Goal: Task Accomplishment & Management: Complete application form

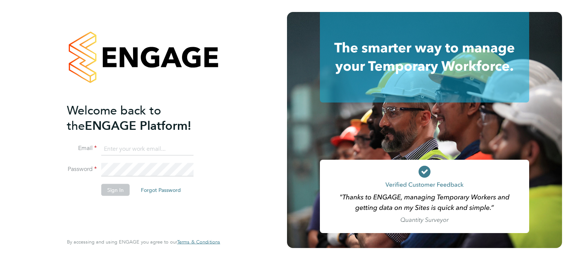
type input "[EMAIL_ADDRESS][DOMAIN_NAME]"
click at [113, 192] on button "Sign In" at bounding box center [115, 189] width 28 height 12
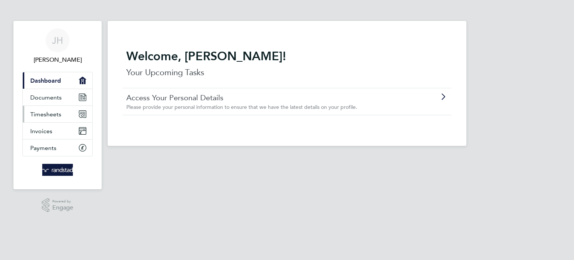
click at [53, 117] on span "Timesheets" at bounding box center [45, 114] width 31 height 7
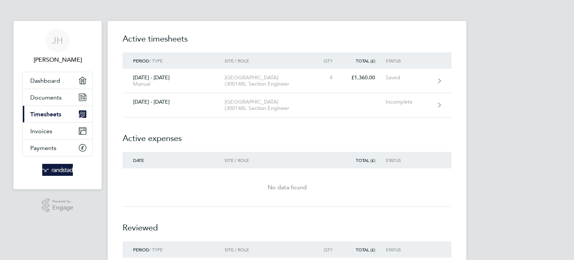
click at [266, 124] on h2 "Active expenses" at bounding box center [287, 134] width 329 height 34
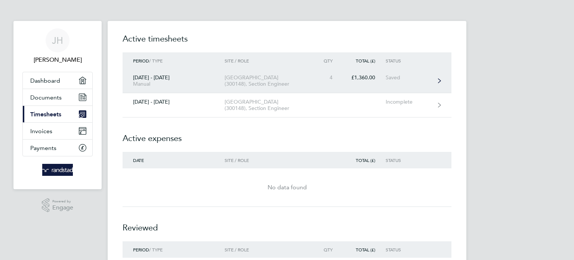
click at [303, 81] on div "[GEOGRAPHIC_DATA] (300148), Section Engineer" at bounding box center [268, 80] width 86 height 13
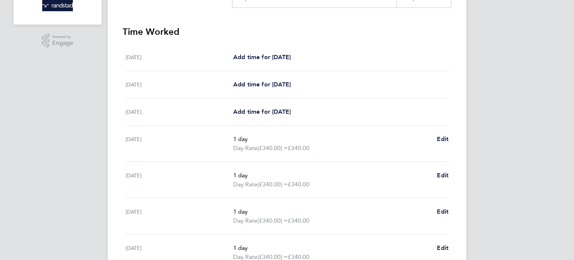
scroll to position [187, 0]
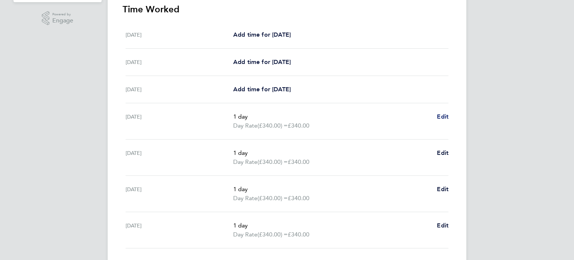
click at [442, 117] on span "Edit" at bounding box center [443, 116] width 12 height 7
select select "1"
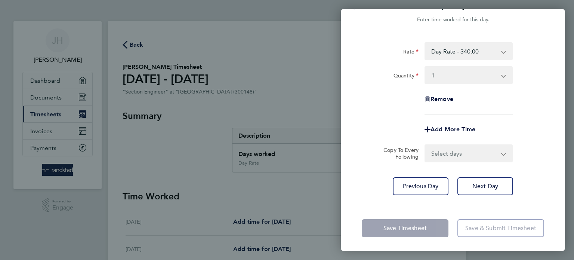
scroll to position [18, 0]
click at [475, 47] on select "Day Rate - 340.00 Day Rate - 360.00 Nights 1.15 - 414.00 bank hols 2x - 720.00 …" at bounding box center [464, 51] width 78 height 16
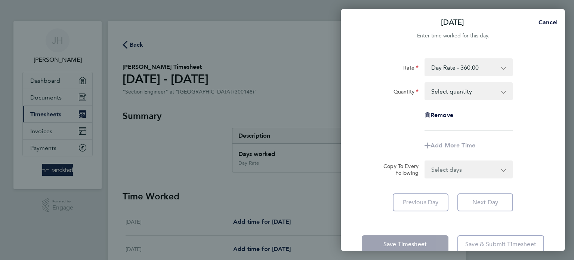
scroll to position [0, 0]
click at [318, 94] on div "[DATE] Cancel Enter time worked for this day. Rate Day Rate - 360.00 Nights 1.1…" at bounding box center [287, 130] width 574 height 260
click at [319, 94] on div "[DATE] Cancel Enter time worked for this day. Rate Day Rate - 360.00 Nights 1.1…" at bounding box center [287, 130] width 574 height 260
click at [545, 23] on span "Cancel" at bounding box center [546, 23] width 21 height 7
select select "1"
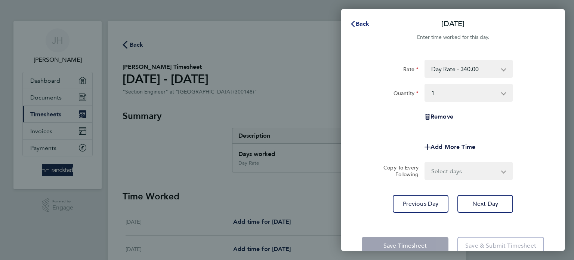
click at [360, 24] on span "Back" at bounding box center [363, 23] width 14 height 7
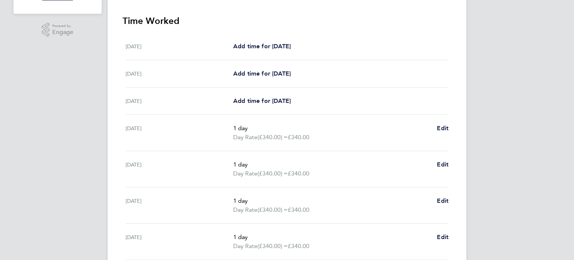
scroll to position [241, 0]
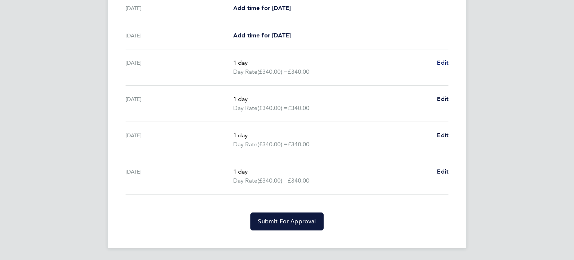
click at [445, 61] on span "Edit" at bounding box center [443, 62] width 12 height 7
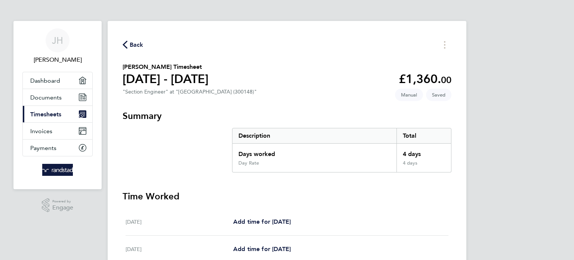
select select "1"
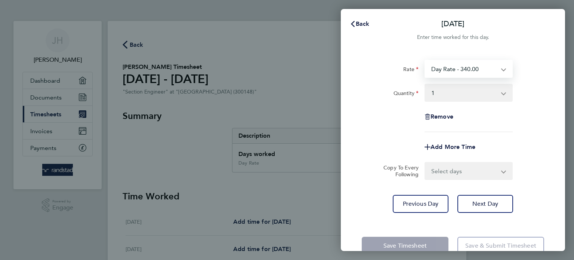
click at [483, 71] on select "Day Rate - 340.00 Day Rate - 360.00 Nights 1.15 - 414.00 bank hols 2x - 720.00 …" at bounding box center [464, 69] width 78 height 16
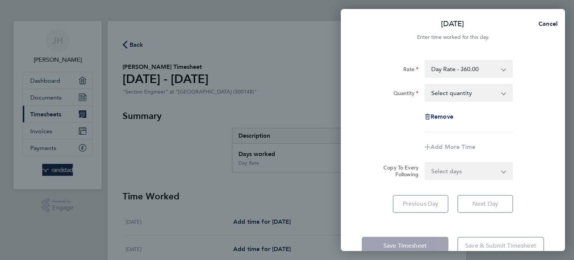
click at [445, 117] on span "Remove" at bounding box center [441, 116] width 23 height 7
select select "null"
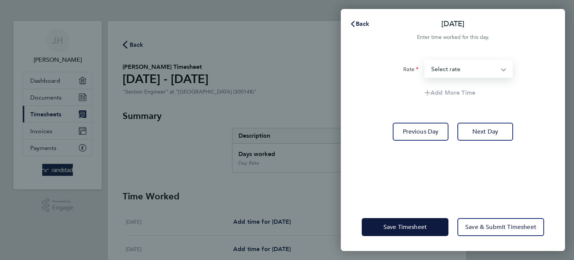
click at [436, 68] on select "Day Rate - 360.00 Nights 1.15 - 414.00 bank hols 2x - 720.00 weekends 1.33x - 4…" at bounding box center [464, 69] width 78 height 16
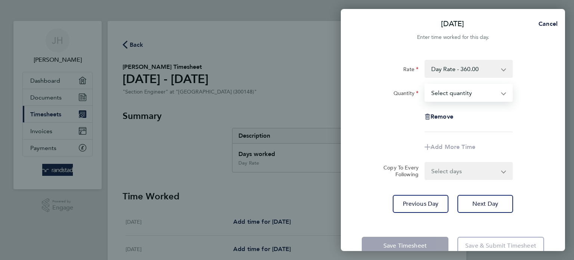
click at [465, 95] on select "Select quantity 0.5 1" at bounding box center [464, 92] width 78 height 16
click at [425, 84] on select "Select quantity 0.5 1" at bounding box center [464, 92] width 78 height 16
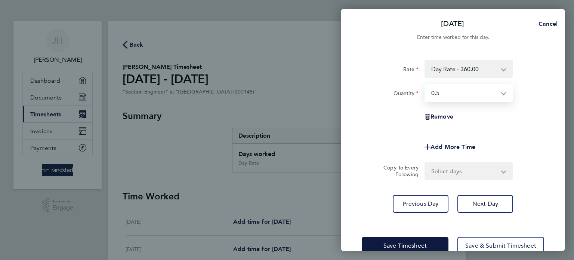
click at [456, 88] on select "Select quantity 0.5 1" at bounding box center [464, 92] width 78 height 16
select select "1"
click at [425, 84] on select "Select quantity 0.5 1" at bounding box center [464, 92] width 78 height 16
click at [467, 173] on select "Select days Day [DATE] [DATE] [DATE]" at bounding box center [464, 171] width 78 height 16
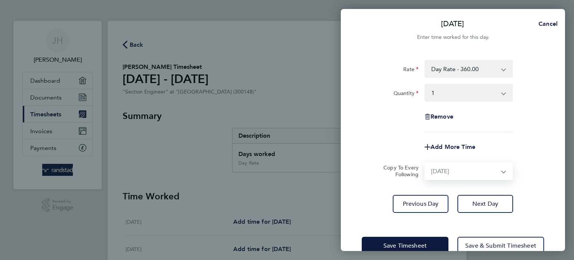
click at [425, 163] on select "Select days Day [DATE] [DATE] [DATE]" at bounding box center [464, 171] width 78 height 16
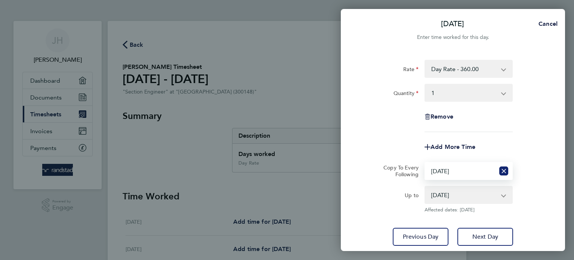
click at [502, 171] on icon "Reset selection" at bounding box center [503, 170] width 9 height 9
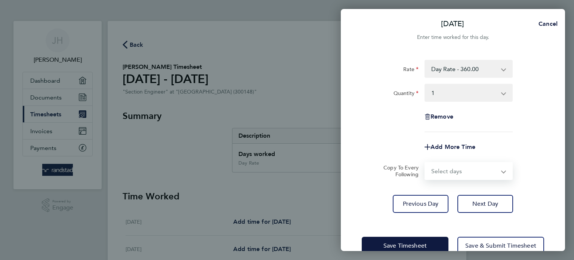
click at [488, 171] on select "Select days Day [DATE] [DATE] [DATE]" at bounding box center [464, 171] width 78 height 16
select select "DAY"
click at [425, 163] on select "Select days Day [DATE] [DATE] [DATE]" at bounding box center [464, 171] width 78 height 16
select select "[DATE]"
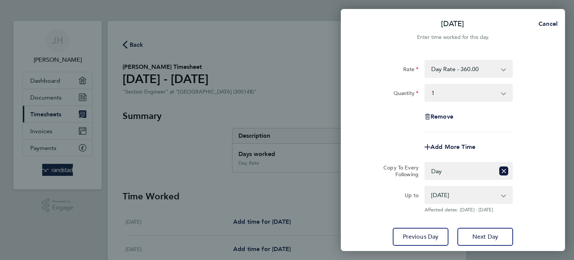
click at [380, 96] on div "Quantity" at bounding box center [390, 91] width 57 height 15
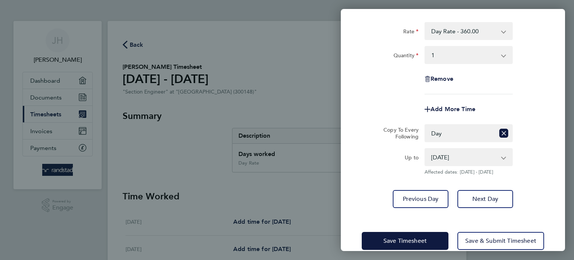
scroll to position [51, 0]
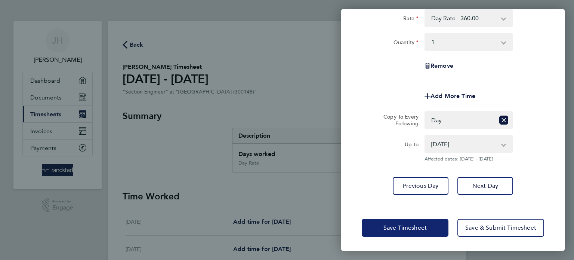
click at [416, 229] on span "Save Timesheet" at bounding box center [404, 227] width 43 height 7
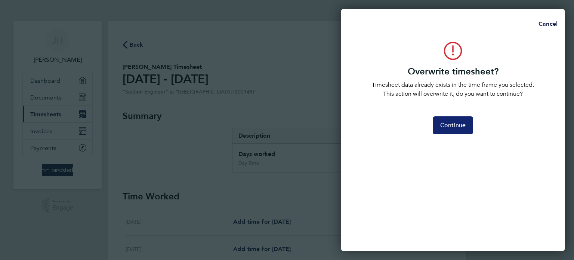
click at [459, 125] on span "Continue" at bounding box center [452, 124] width 25 height 7
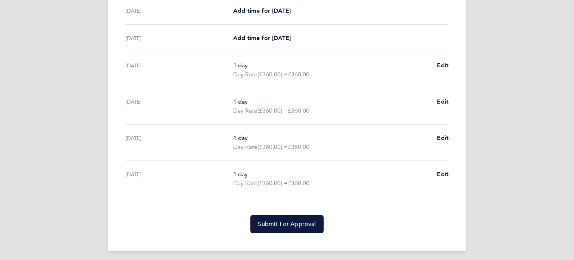
scroll to position [241, 0]
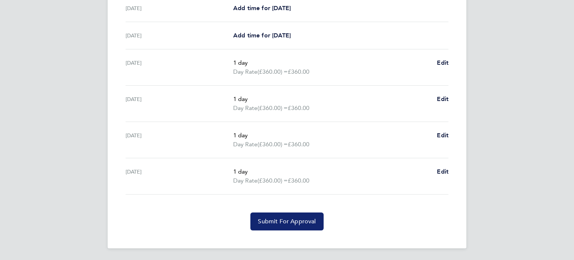
click at [277, 219] on span "Submit For Approval" at bounding box center [287, 220] width 58 height 7
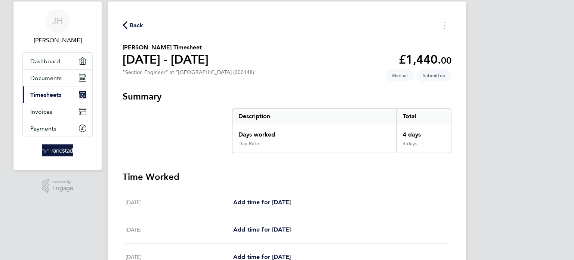
scroll to position [18, 0]
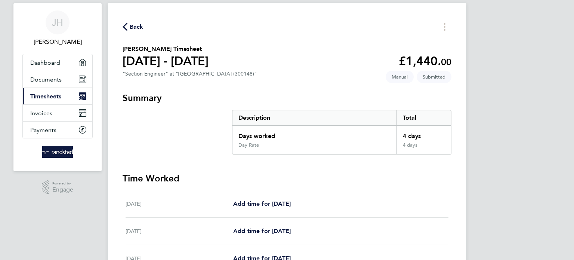
click at [492, 94] on div "[PERSON_NAME] [PERSON_NAME] Applications: Dashboard Documents Current page: Tim…" at bounding box center [287, 214] width 574 height 465
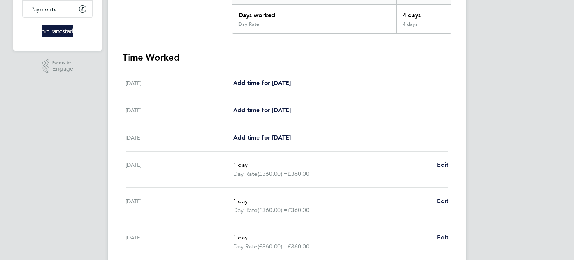
scroll to position [0, 0]
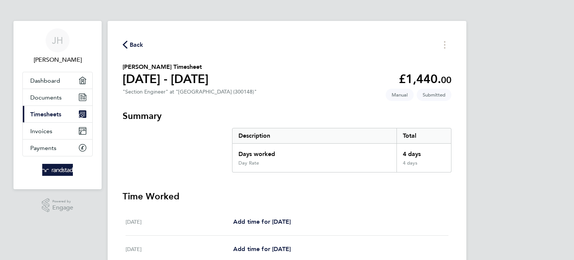
click at [43, 115] on span "Timesheets" at bounding box center [45, 114] width 31 height 7
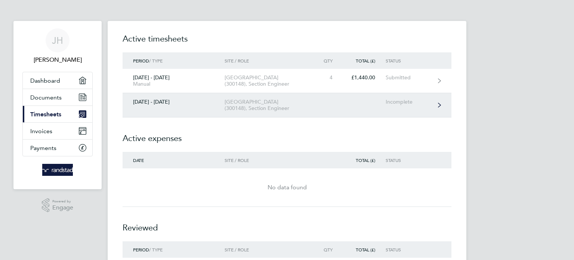
click at [273, 107] on div "[GEOGRAPHIC_DATA] (300148), Section Engineer" at bounding box center [268, 105] width 86 height 13
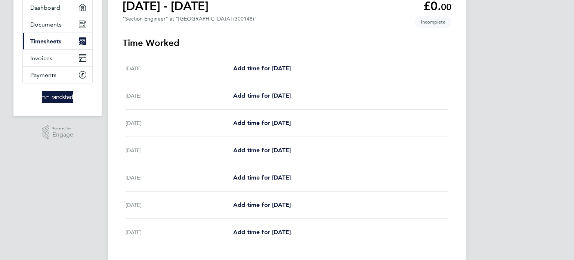
scroll to position [75, 0]
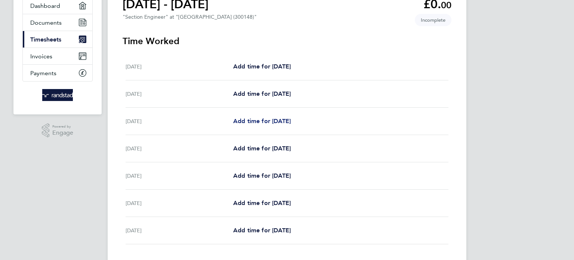
click at [255, 122] on span "Add time for [DATE]" at bounding box center [262, 120] width 58 height 7
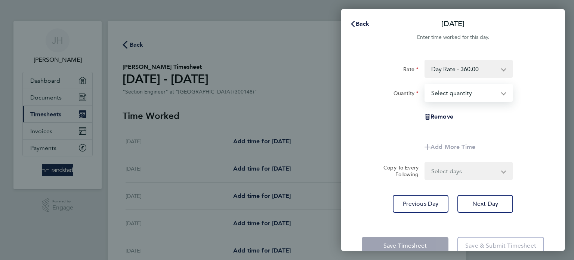
click at [437, 88] on select "Select quantity 0.5 1" at bounding box center [464, 92] width 78 height 16
select select "1"
click at [425, 84] on select "Select quantity 0.5 1" at bounding box center [464, 92] width 78 height 16
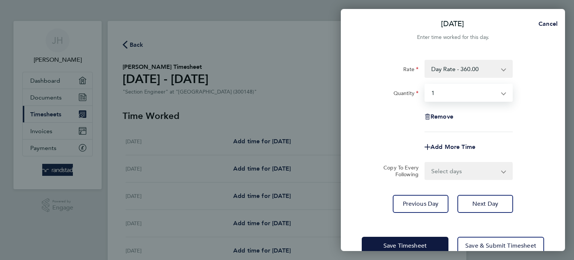
click at [464, 174] on select "Select days Day [DATE] [DATE] [DATE] [DATE]" at bounding box center [464, 171] width 78 height 16
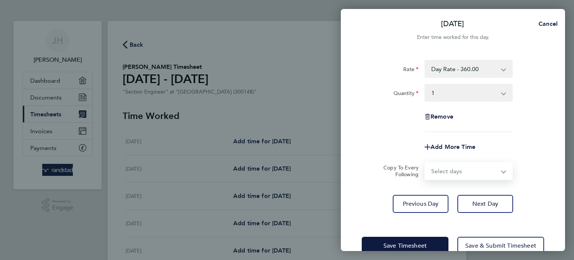
select select "DAY"
click at [425, 163] on select "Select days Day [DATE] [DATE] [DATE] [DATE]" at bounding box center [464, 171] width 78 height 16
select select "[DATE]"
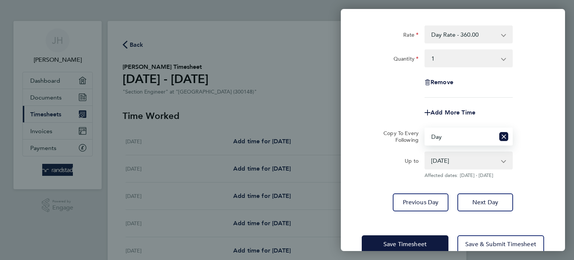
scroll to position [37, 0]
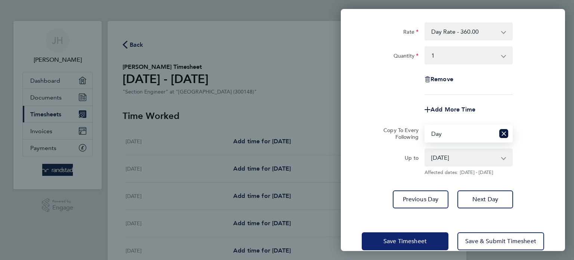
click at [411, 238] on span "Save Timesheet" at bounding box center [404, 240] width 43 height 7
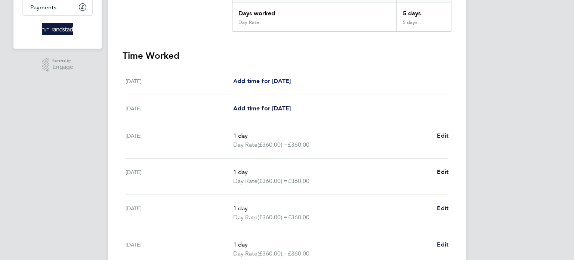
scroll to position [100, 0]
